Goal: Task Accomplishment & Management: Use online tool/utility

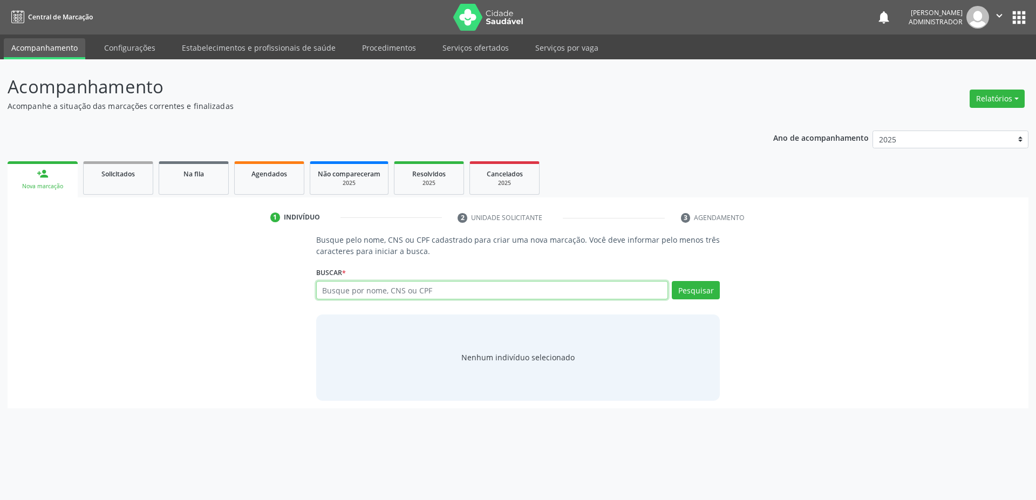
click at [393, 291] on input "text" at bounding box center [492, 290] width 352 height 18
type input "maria"
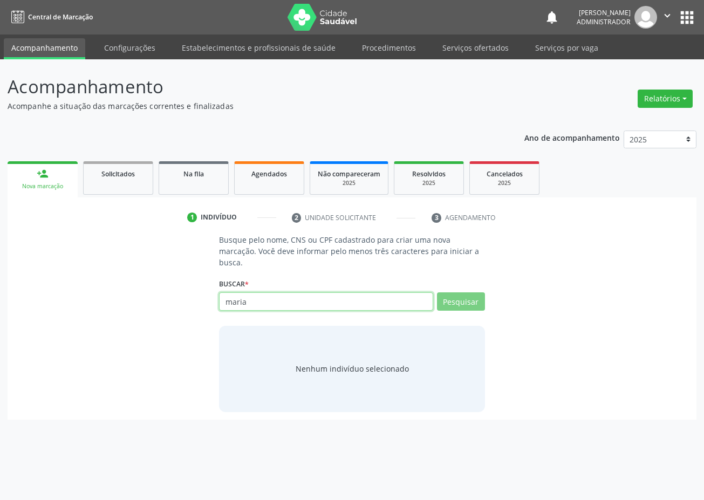
drag, startPoint x: 241, startPoint y: 296, endPoint x: 210, endPoint y: 290, distance: 30.7
click at [210, 290] on div "Busque pelo nome, CNS ou CPF cadastrado para criar uma nova marcação. Você deve…" at bounding box center [352, 322] width 674 height 177
click at [310, 293] on input "text" at bounding box center [326, 301] width 214 height 18
click at [301, 294] on input "text" at bounding box center [326, 301] width 214 height 18
click at [360, 292] on input "text" at bounding box center [326, 301] width 214 height 18
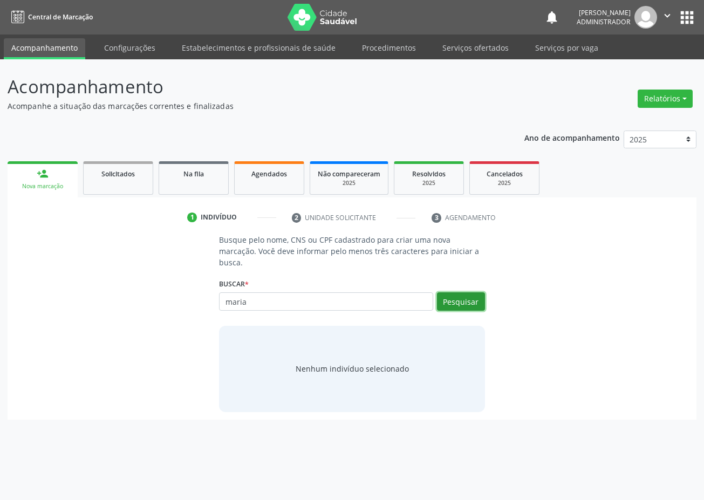
click at [467, 292] on button "Pesquisar" at bounding box center [461, 301] width 48 height 18
click at [283, 292] on input "maria" at bounding box center [326, 301] width 214 height 18
click at [298, 292] on input "maria" at bounding box center [326, 301] width 214 height 18
click at [260, 293] on input "maria" at bounding box center [326, 301] width 214 height 18
type input "maria"
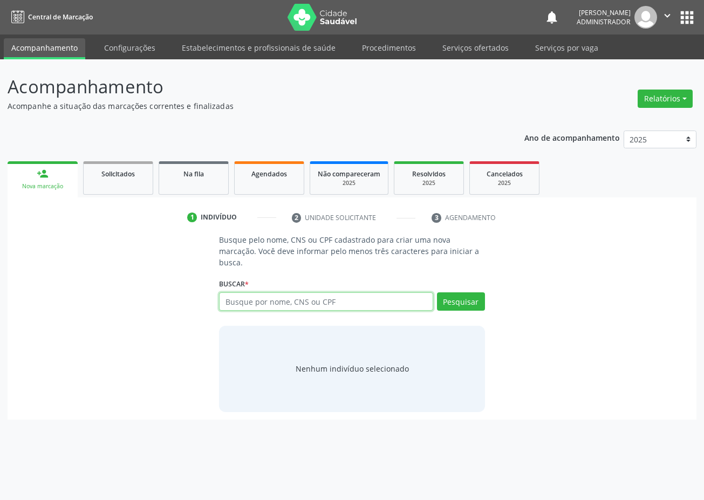
click at [327, 292] on input "text" at bounding box center [326, 301] width 214 height 18
click at [335, 294] on input "text" at bounding box center [326, 301] width 214 height 18
click at [328, 292] on input "text" at bounding box center [326, 301] width 214 height 18
type input "pedro josé"
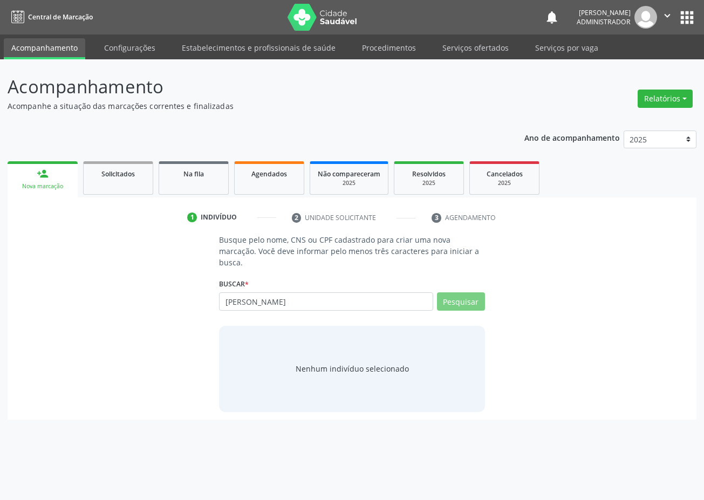
click at [703, 348] on div "Acompanhamento Acompanhe a situação das marcações correntes e finalizadas Relat…" at bounding box center [352, 279] width 704 height 441
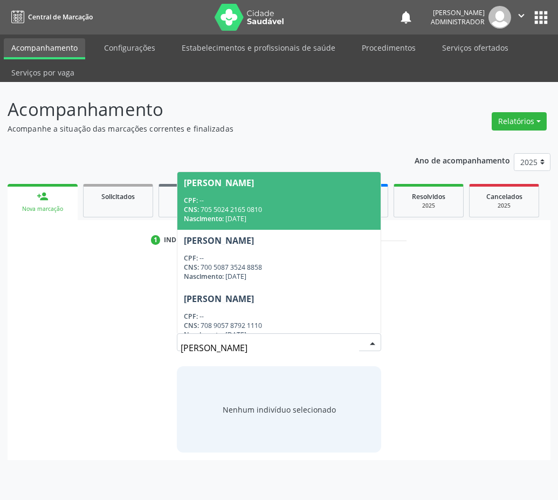
click at [237, 341] on input "pedro josé" at bounding box center [270, 348] width 179 height 22
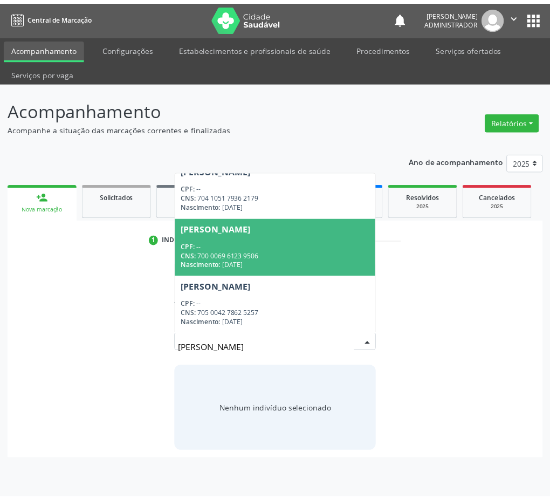
scroll to position [186, 0]
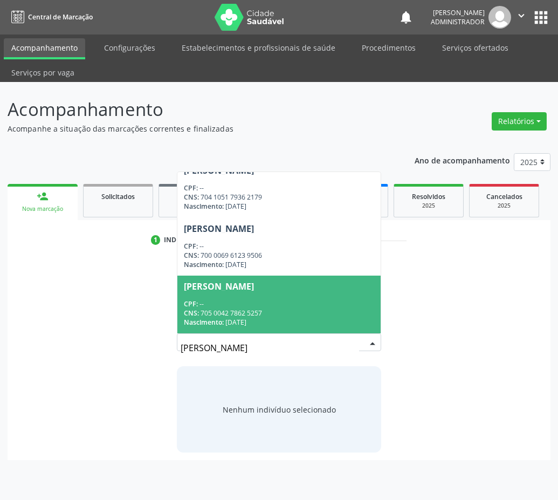
click at [270, 289] on div "Pedro José da Silva" at bounding box center [279, 286] width 191 height 9
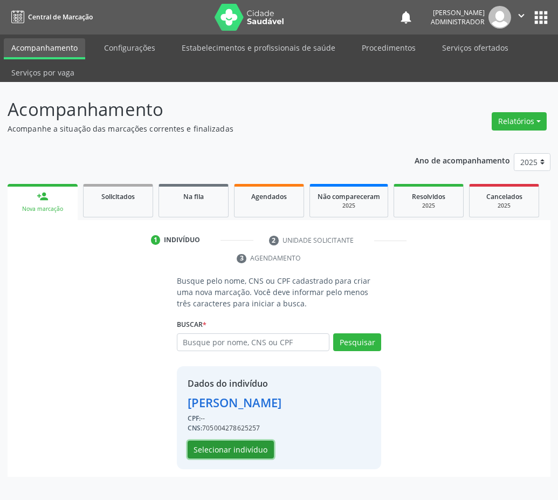
click at [241, 449] on button "Selecionar indivíduo" at bounding box center [231, 450] width 86 height 18
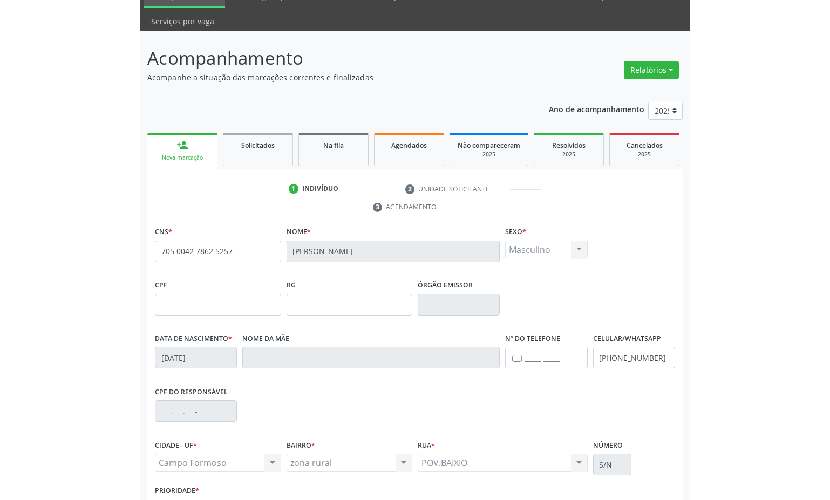
scroll to position [0, 0]
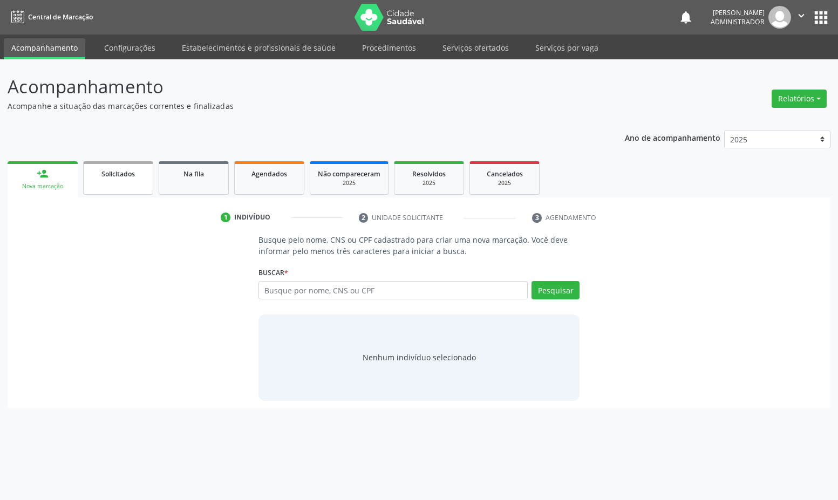
click at [119, 170] on span "Solicitados" at bounding box center [117, 173] width 33 height 9
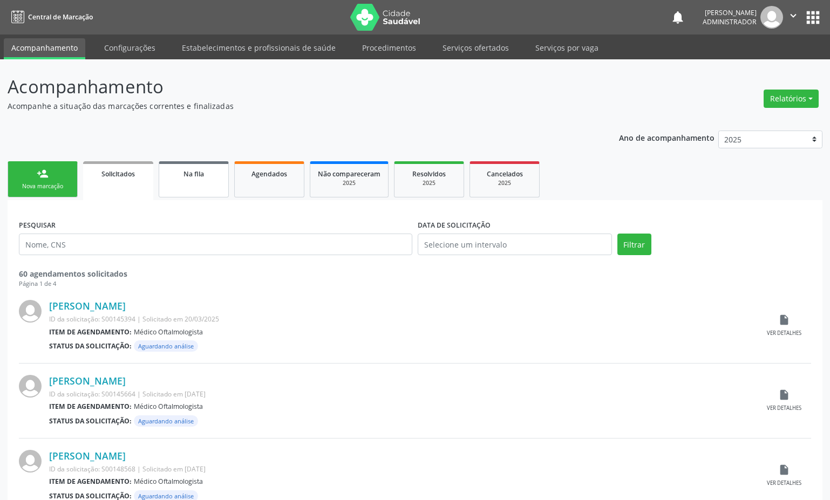
click at [197, 168] on div "Na fila" at bounding box center [194, 173] width 54 height 11
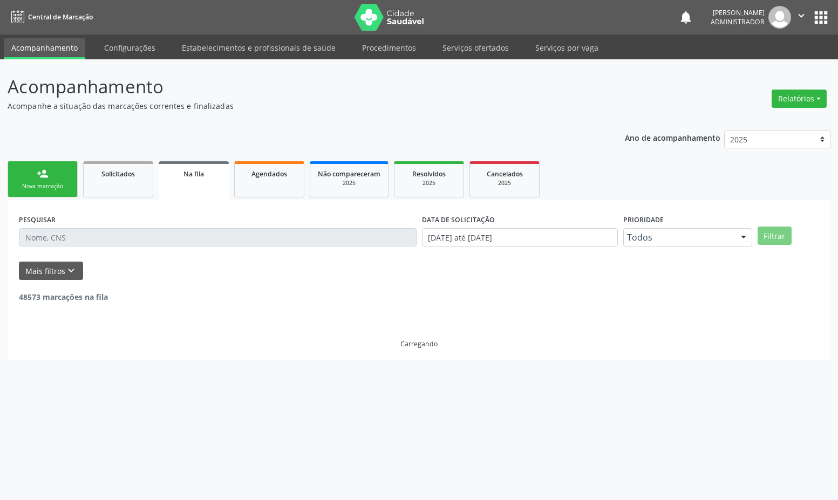
click at [57, 181] on link "person_add Nova marcação" at bounding box center [43, 179] width 70 height 36
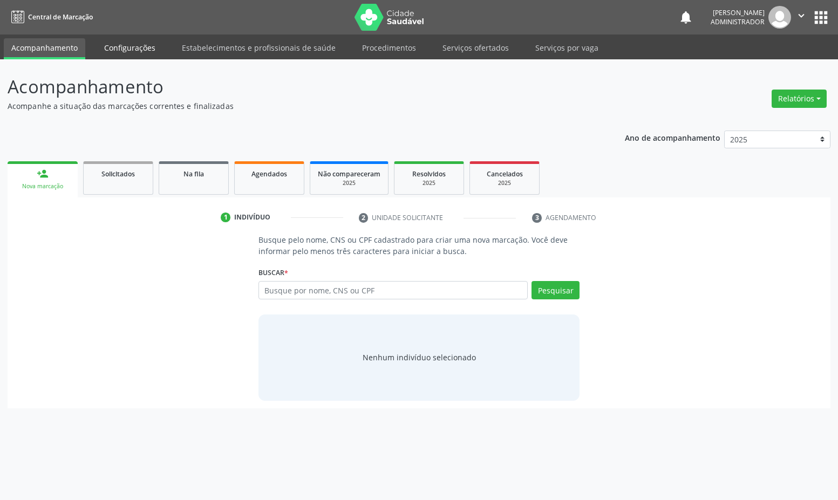
click at [119, 53] on link "Configurações" at bounding box center [130, 47] width 66 height 19
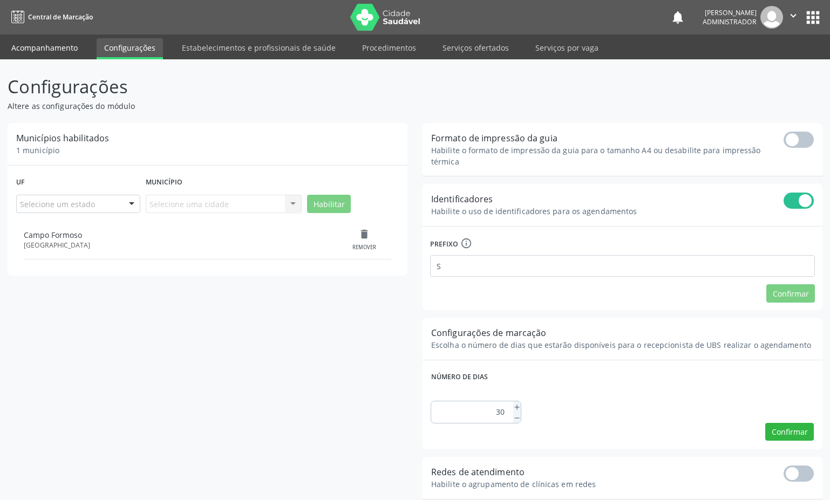
click at [59, 49] on link "Acompanhamento" at bounding box center [44, 47] width 81 height 19
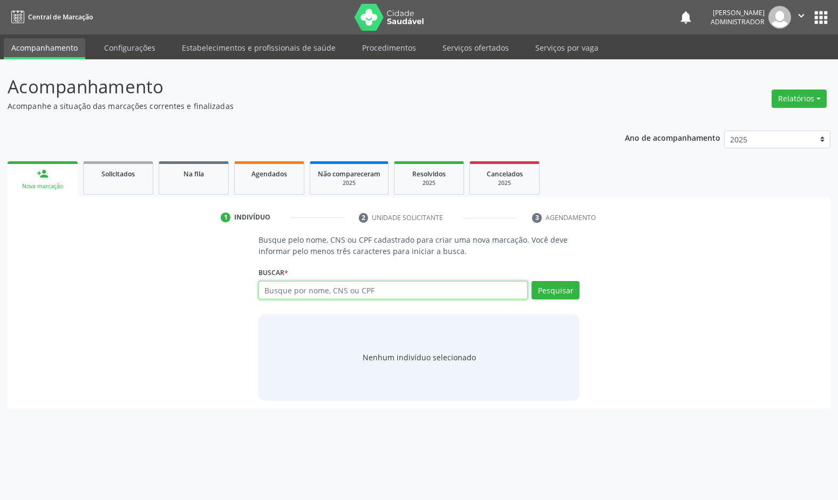
click at [438, 298] on input "text" at bounding box center [393, 290] width 270 height 18
type input "703407243715910"
click at [564, 288] on button "Pesquisar" at bounding box center [555, 290] width 48 height 18
click at [424, 292] on input "703407243715910" at bounding box center [393, 290] width 270 height 18
click at [547, 298] on button "Pesquisar" at bounding box center [555, 290] width 48 height 18
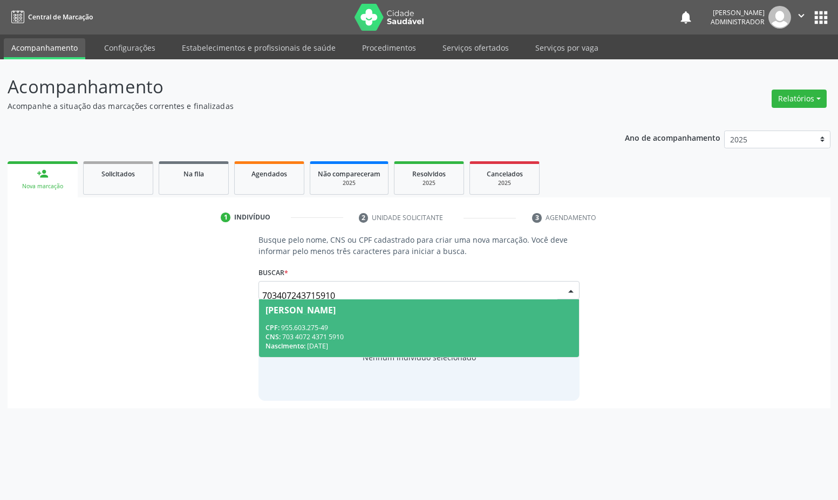
click at [362, 323] on div "CPF: 955.603.275-49" at bounding box center [418, 327] width 307 height 9
